Goal: Information Seeking & Learning: Learn about a topic

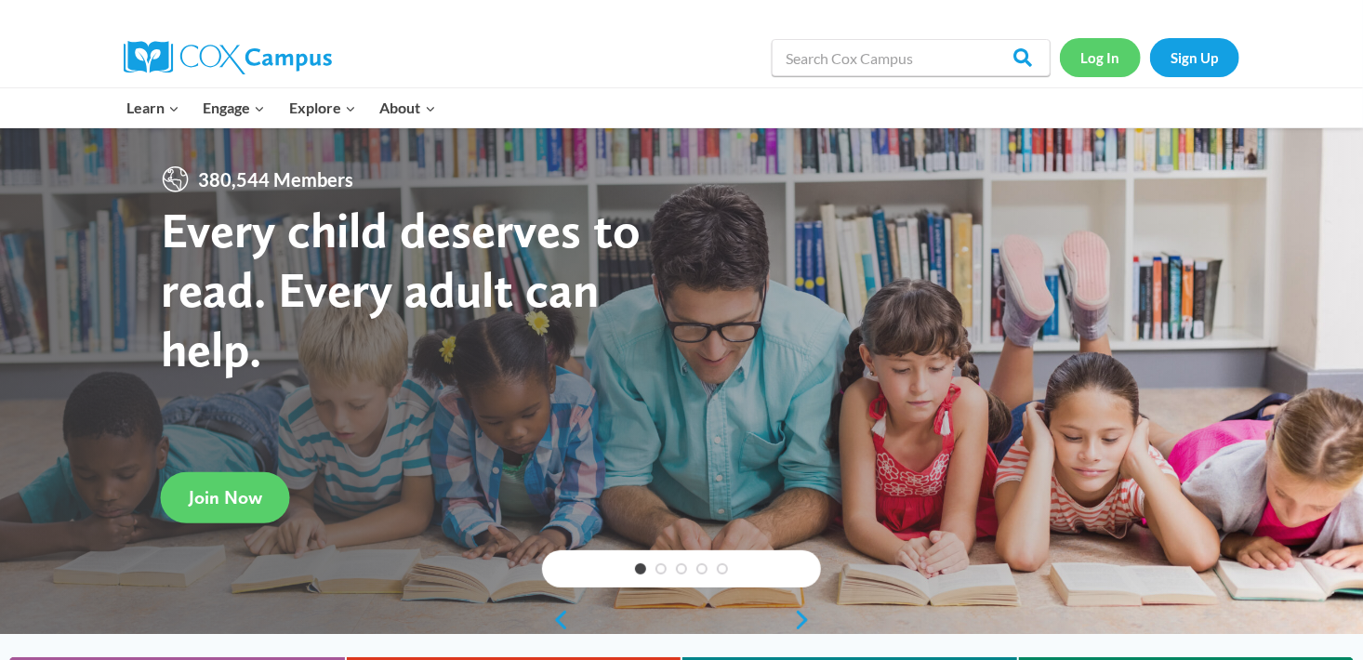
click at [1128, 60] on link "Log In" at bounding box center [1100, 57] width 81 height 38
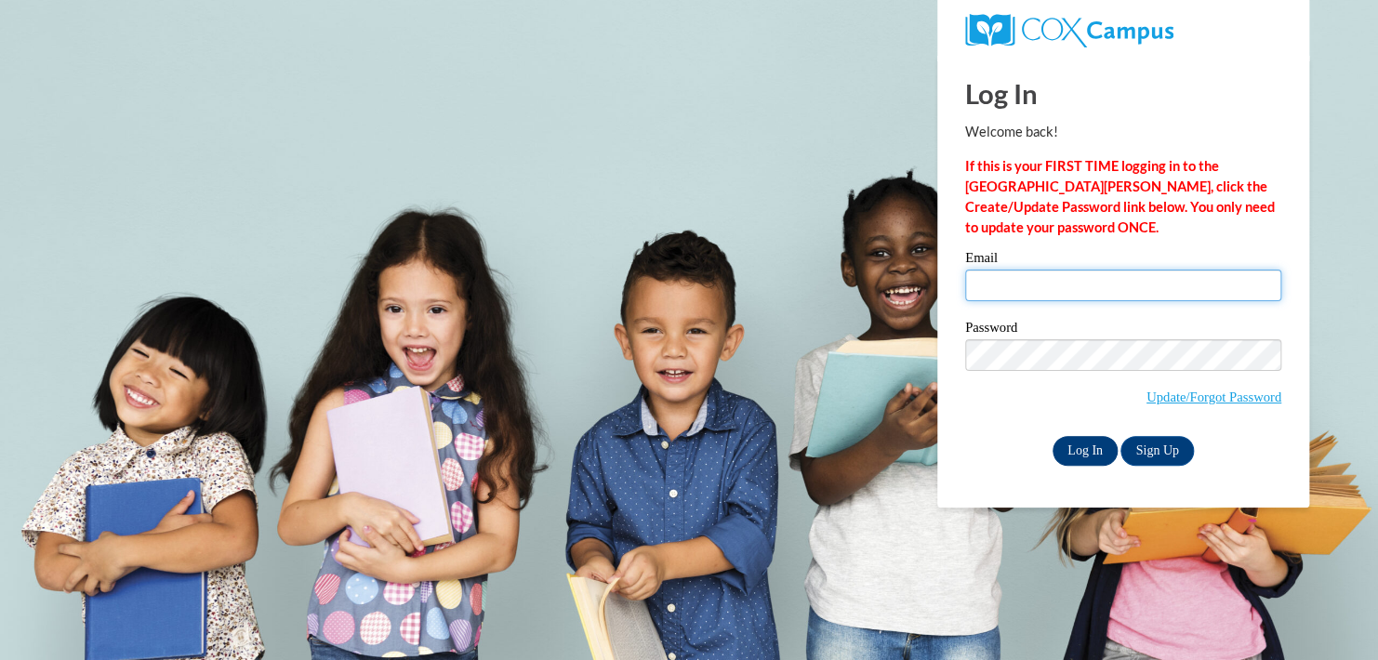
type input "jcatlin@cfctb.org"
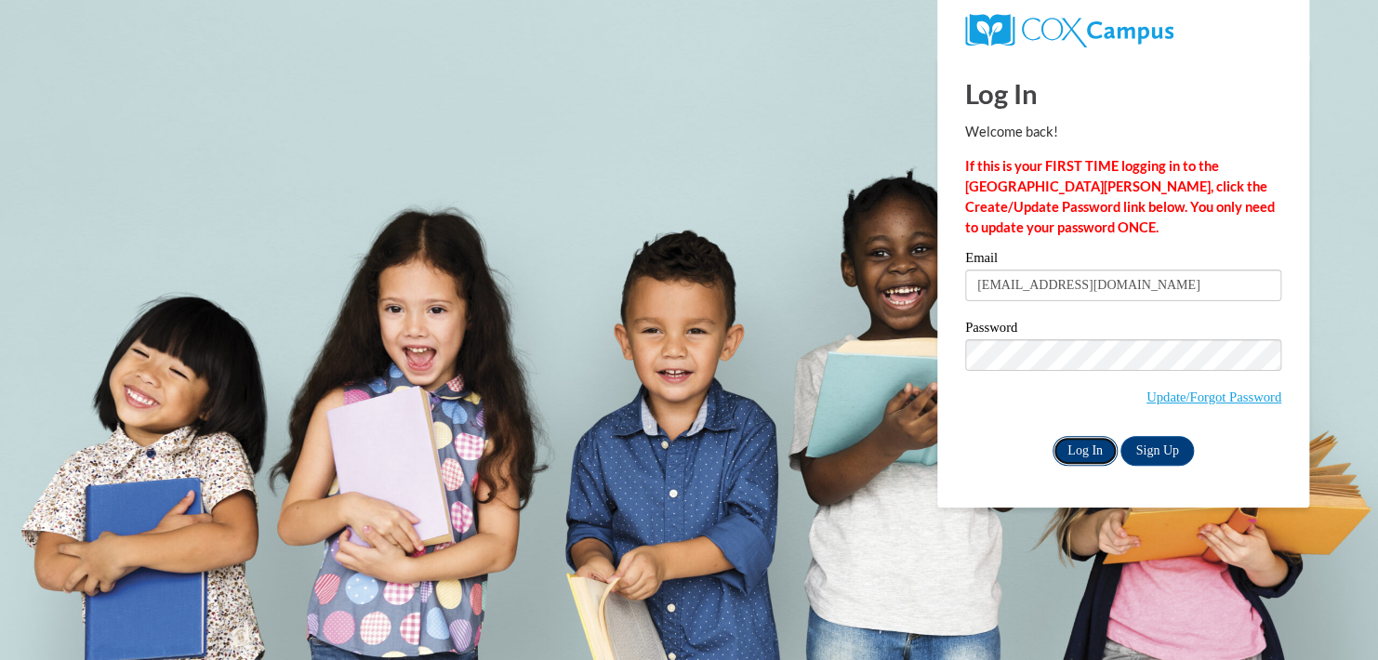
click at [1086, 448] on input "Log In" at bounding box center [1084, 451] width 65 height 30
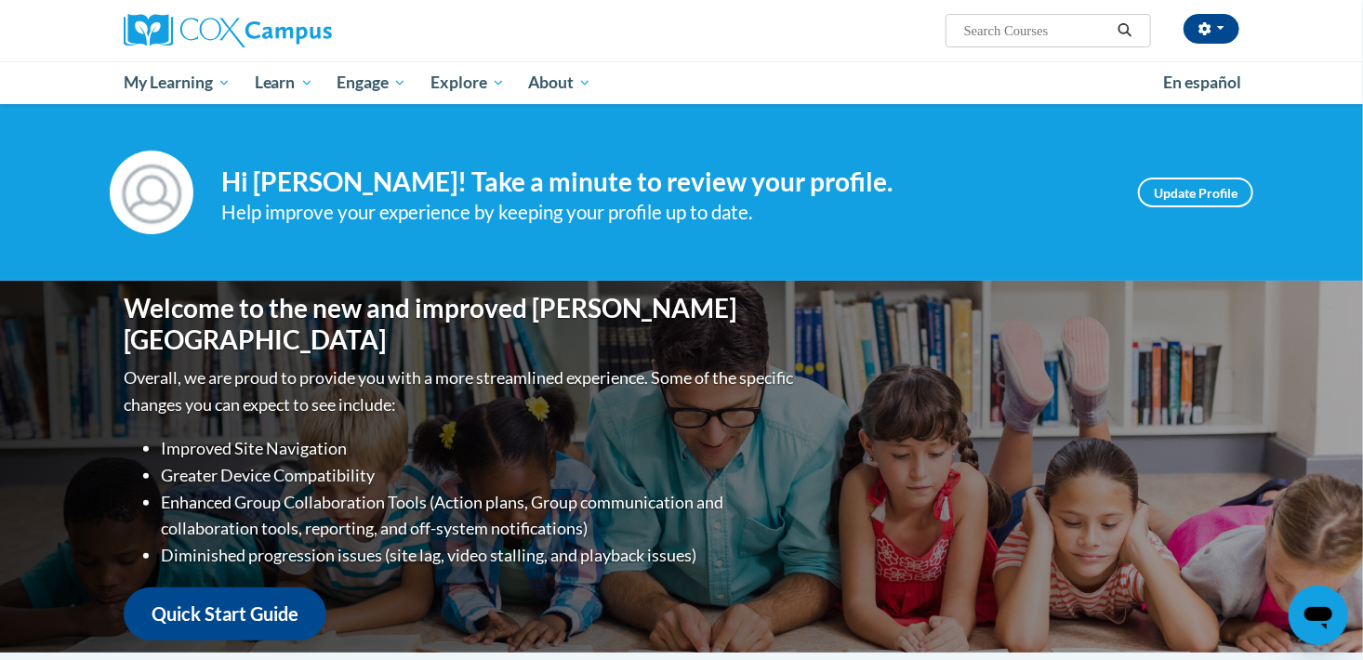
scroll to position [577, 0]
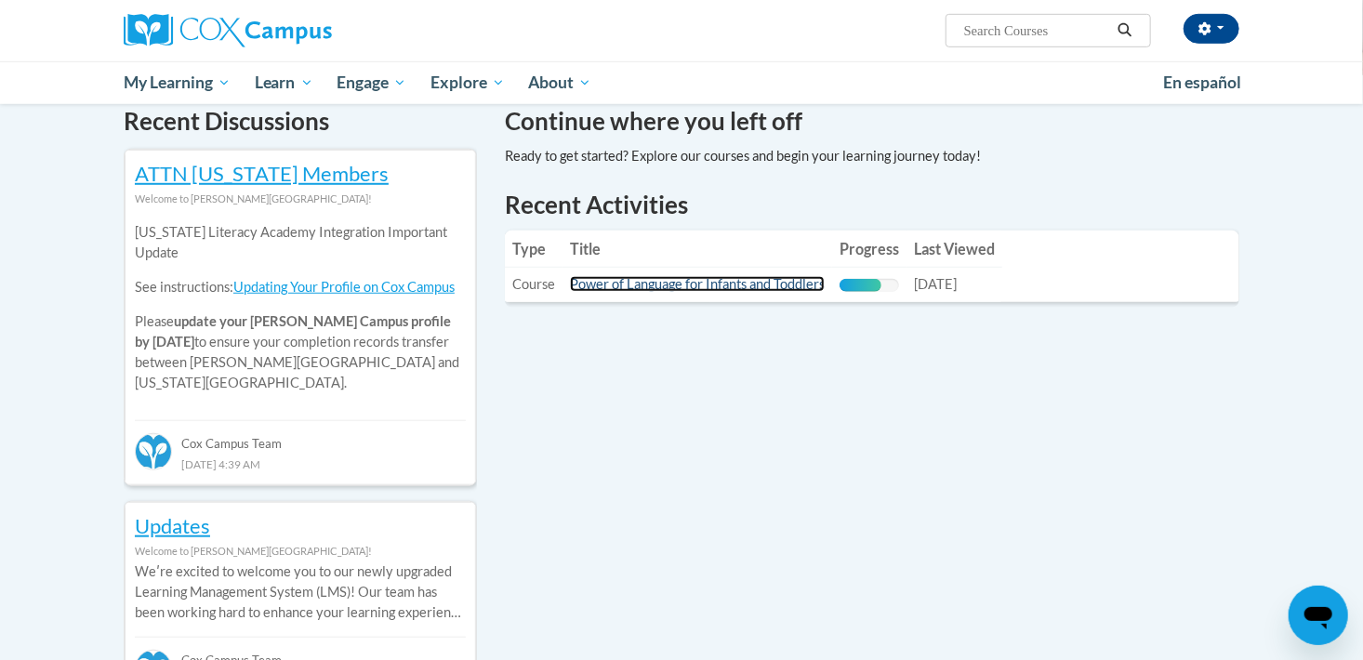
click at [765, 287] on link "Power of Language for Infants and Toddlers" at bounding box center [697, 284] width 255 height 16
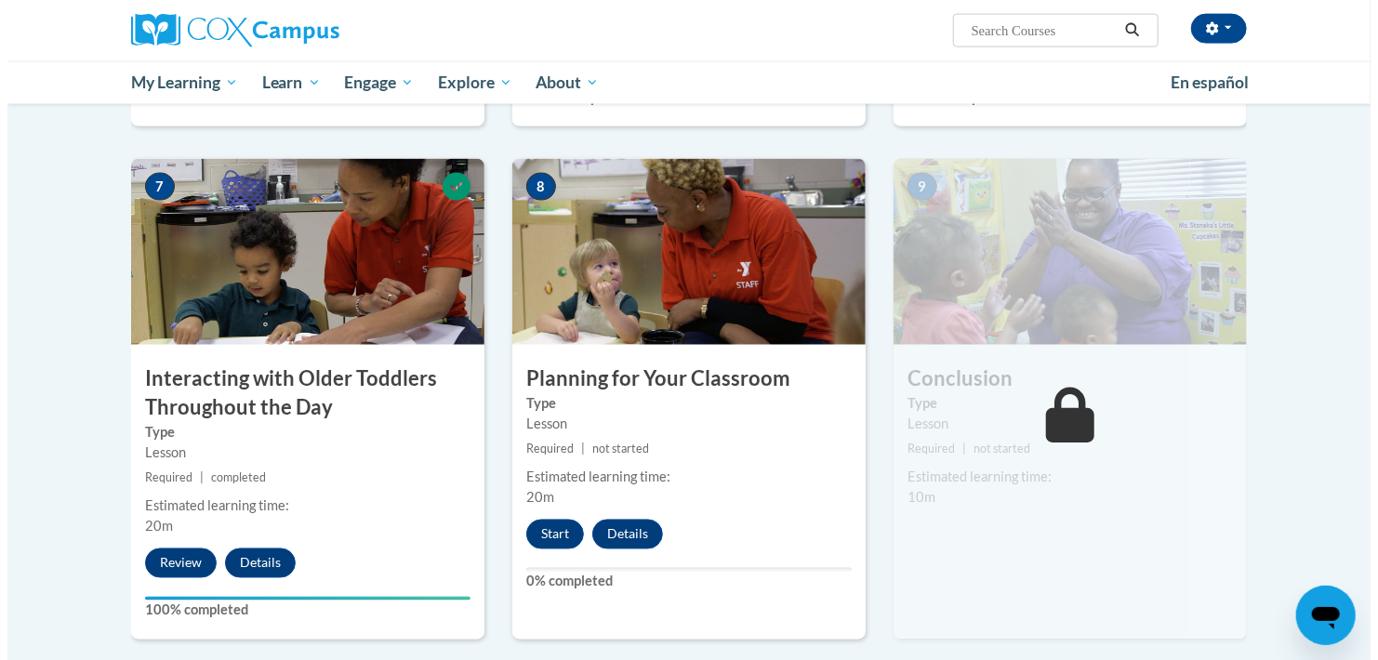
scroll to position [1335, 0]
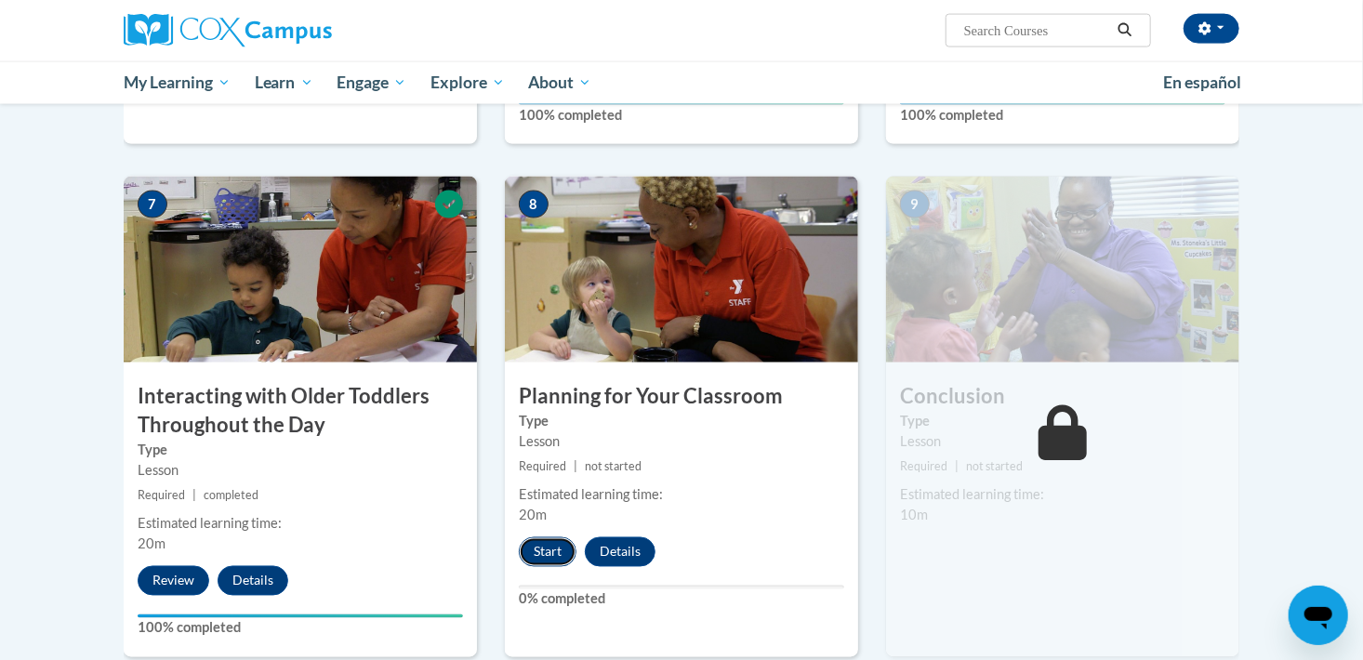
click at [533, 537] on button "Start" at bounding box center [548, 552] width 58 height 30
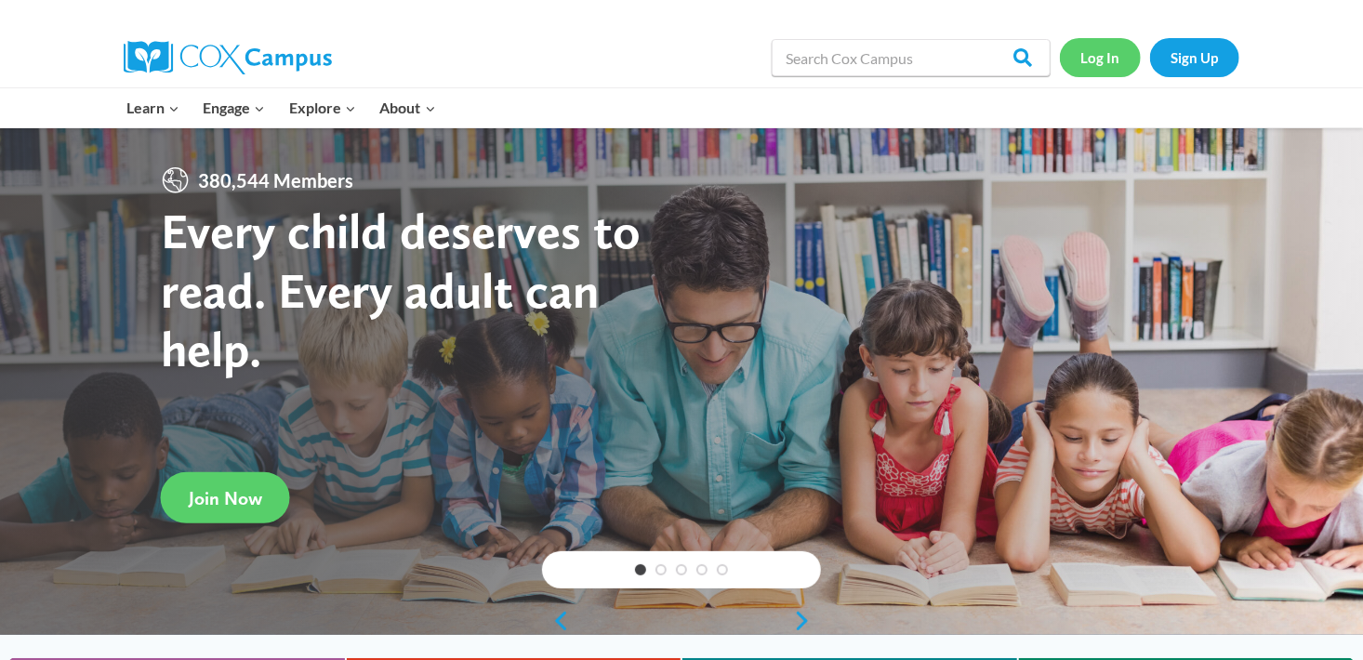
click at [1100, 60] on link "Log In" at bounding box center [1100, 57] width 81 height 38
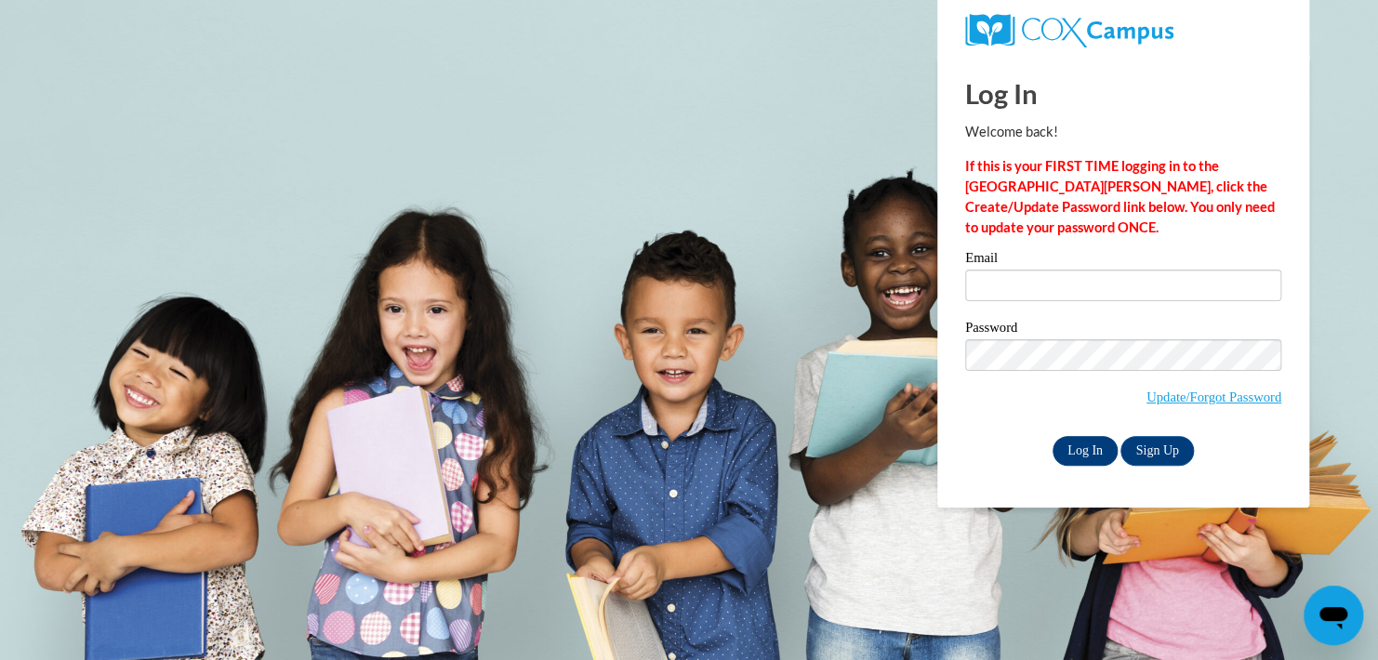
type input "[EMAIL_ADDRESS][DOMAIN_NAME]"
click at [1077, 455] on input "Log In" at bounding box center [1084, 451] width 65 height 30
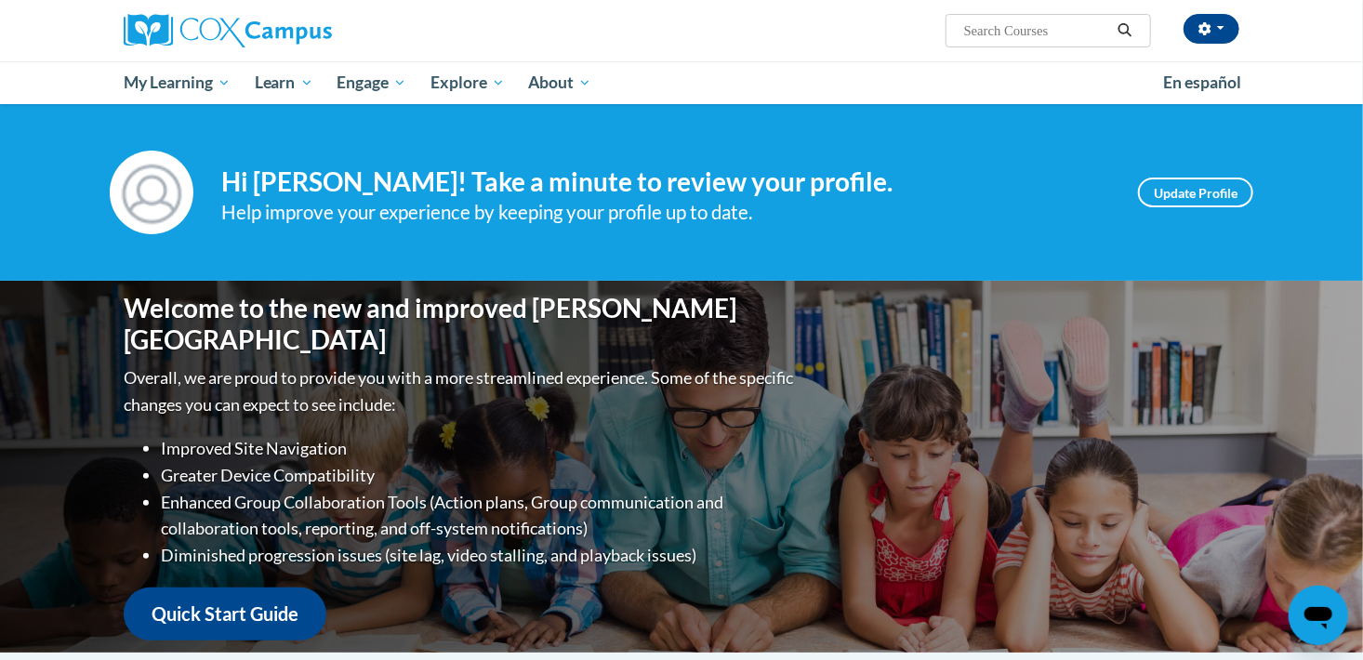
scroll to position [577, 0]
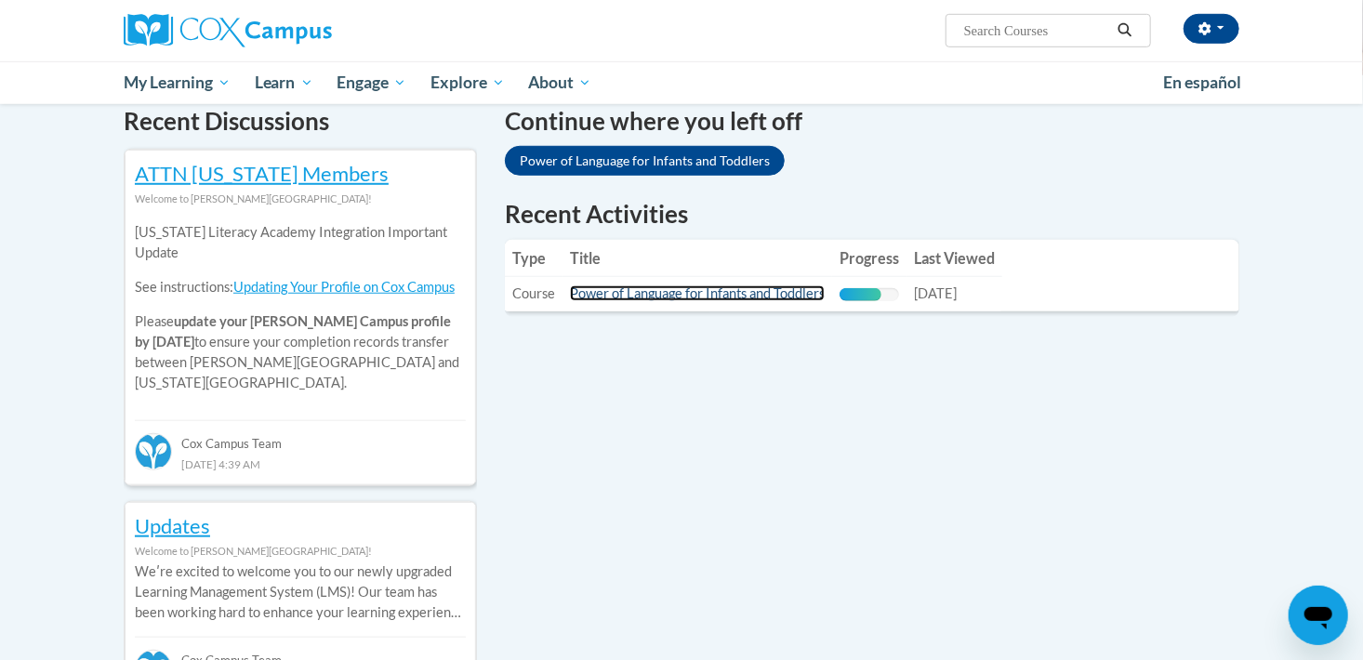
click at [727, 289] on link "Power of Language for Infants and Toddlers" at bounding box center [697, 293] width 255 height 16
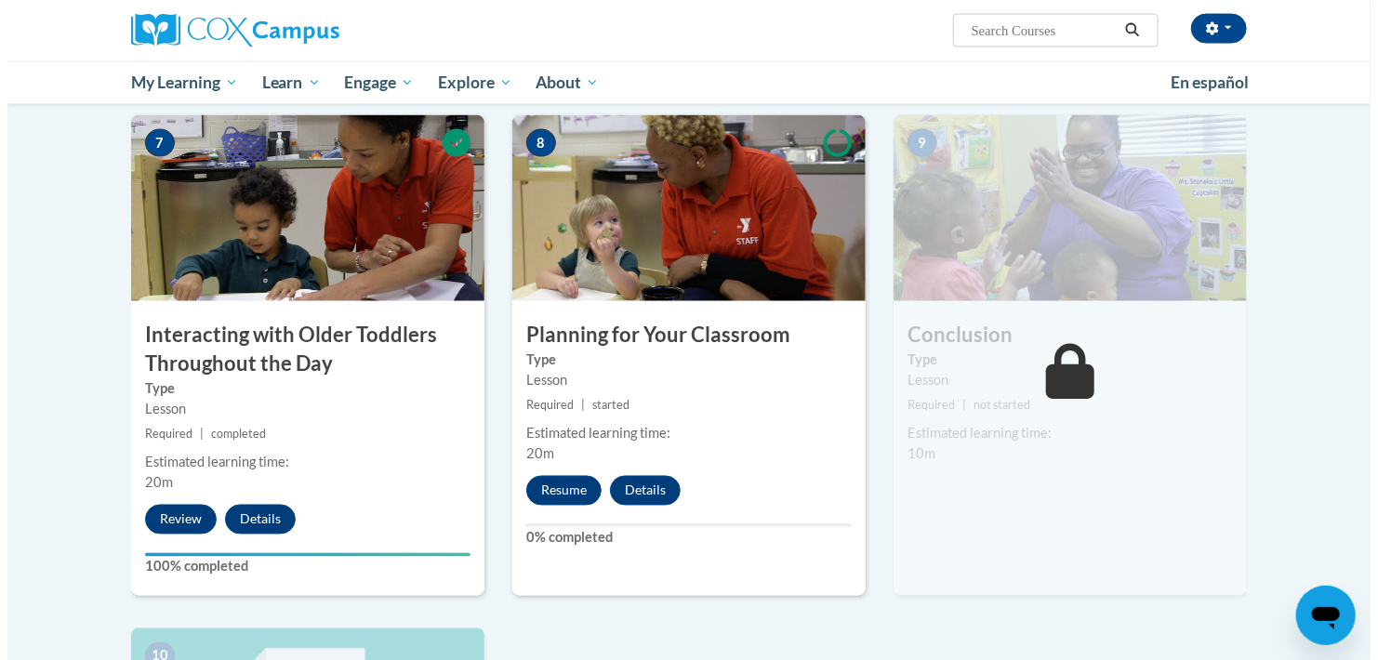
scroll to position [1399, 0]
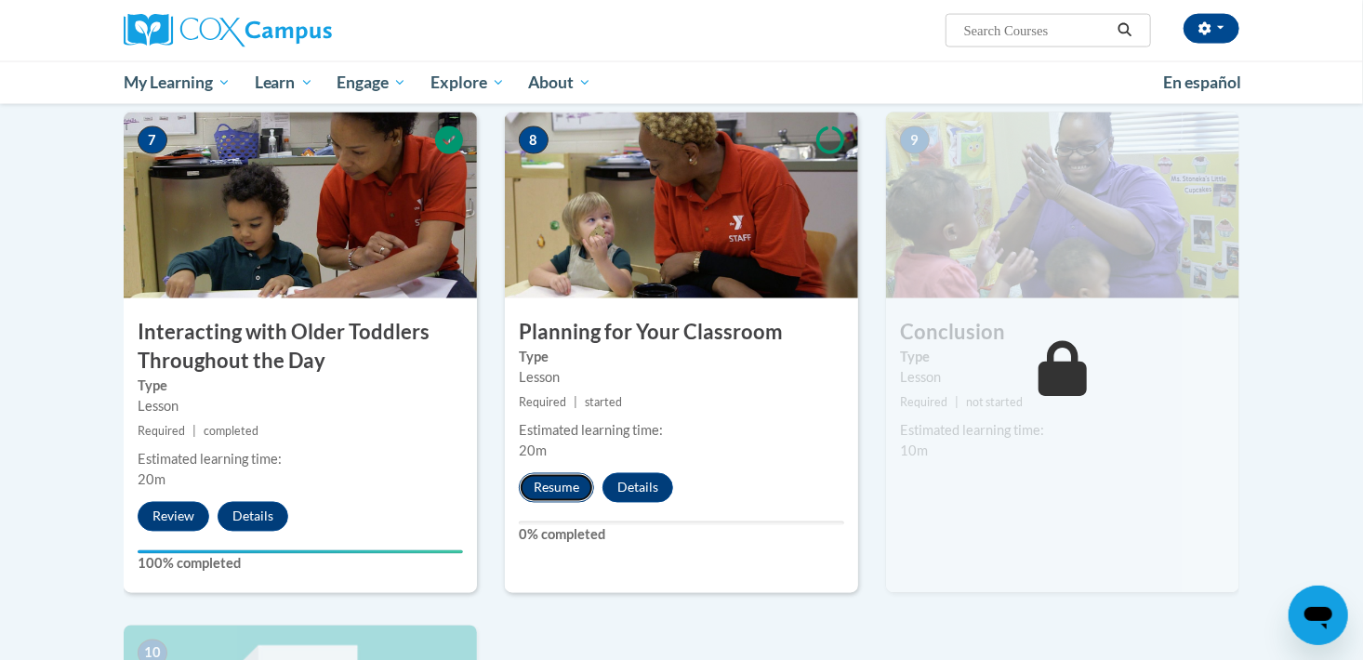
click at [550, 473] on button "Resume" at bounding box center [556, 488] width 75 height 30
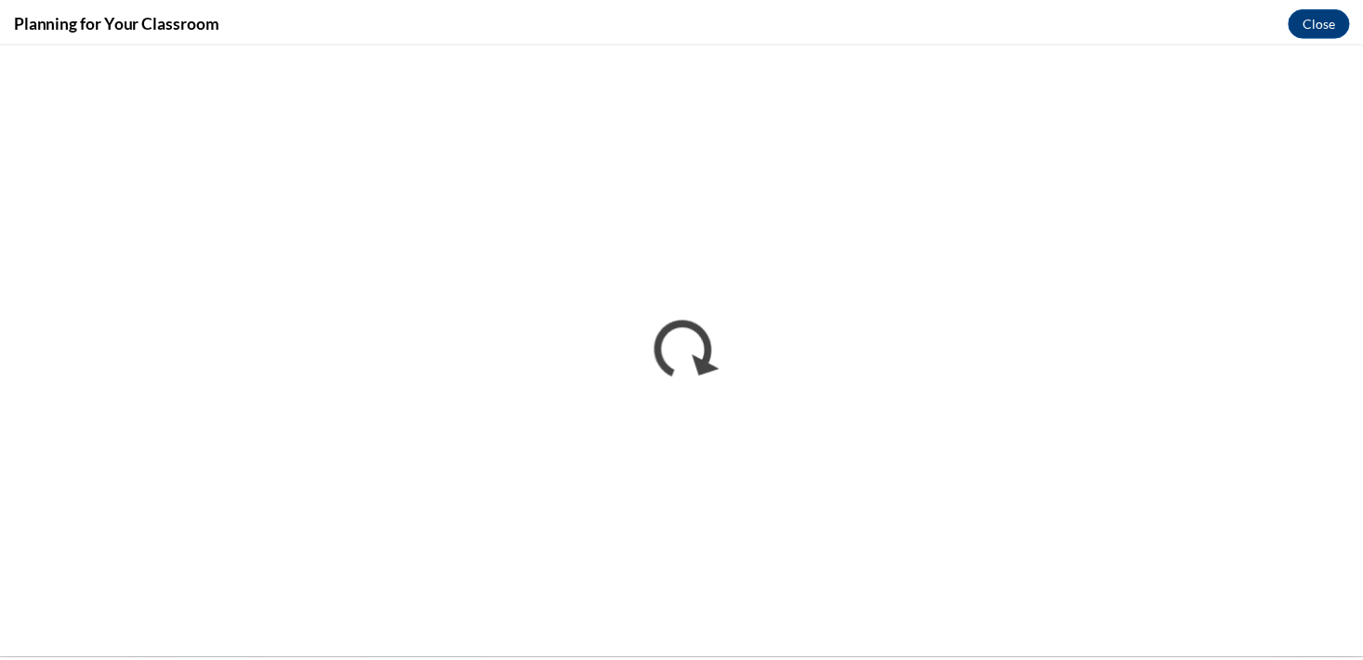
scroll to position [0, 0]
click at [1347, 22] on button "Close" at bounding box center [1332, 21] width 62 height 30
